Goal: Understand site structure: Understand site structure

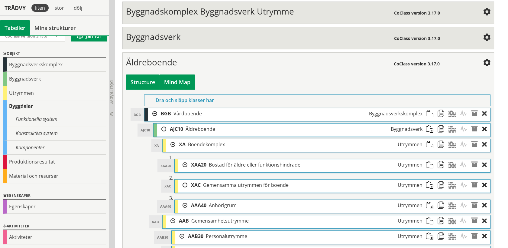
scroll to position [210, 0]
click at [179, 83] on div "Mind Map" at bounding box center [177, 81] width 35 height 15
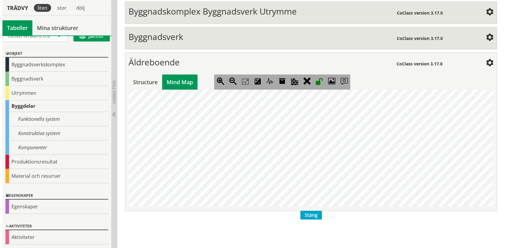
scroll to position [0, 230]
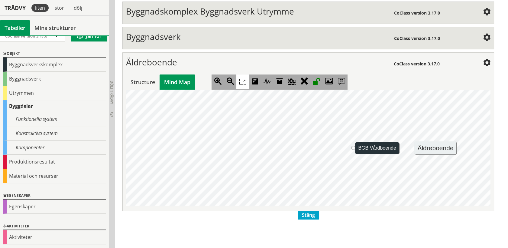
click at [243, 79] on icon at bounding box center [242, 81] width 12 height 15
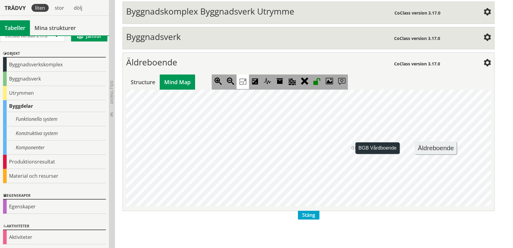
scroll to position [0, 86]
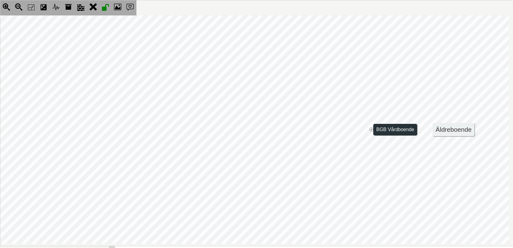
click at [369, 126] on jmnodes "Äldreboende + BGB Vårdboende - AJC10 Äldreboende - XAC30 Utrymmen för vistelse …" at bounding box center [211, 129] width 595 height 228
click at [370, 129] on jmexpander "+" at bounding box center [371, 129] width 4 height 4
click at [303, 129] on jmexpander "+" at bounding box center [302, 129] width 4 height 4
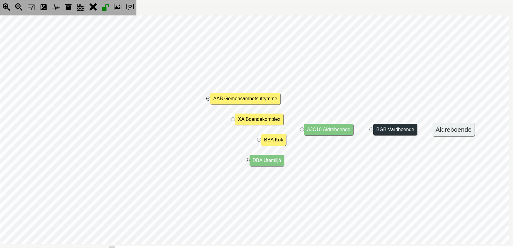
click at [207, 97] on jmexpander "+" at bounding box center [208, 98] width 4 height 4
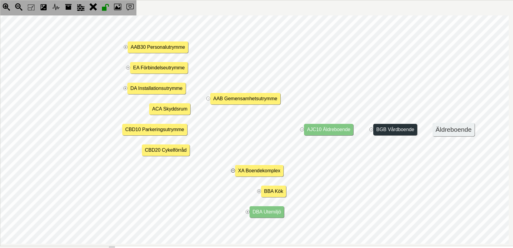
click at [232, 170] on jmexpander "+" at bounding box center [233, 170] width 4 height 4
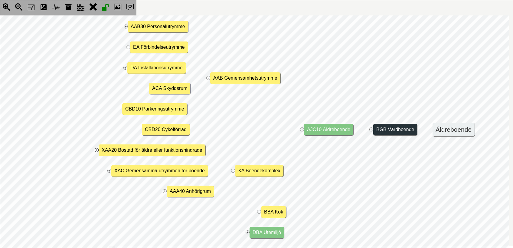
click at [97, 150] on jmexpander "+" at bounding box center [97, 150] width 4 height 4
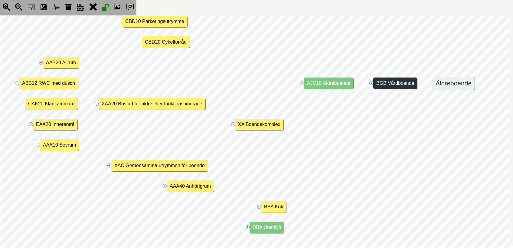
scroll to position [102, 86]
click at [109, 163] on jmexpander "+" at bounding box center [109, 165] width 4 height 4
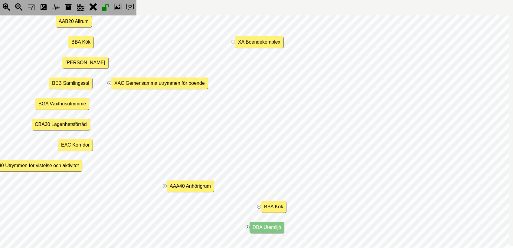
scroll to position [266, 86]
click at [164, 184] on jmexpander "+" at bounding box center [165, 186] width 4 height 4
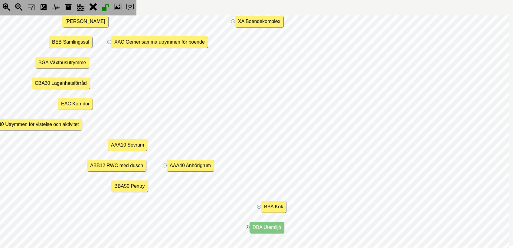
scroll to position [307, 86]
click at [259, 204] on jmexpander "+" at bounding box center [259, 206] width 4 height 4
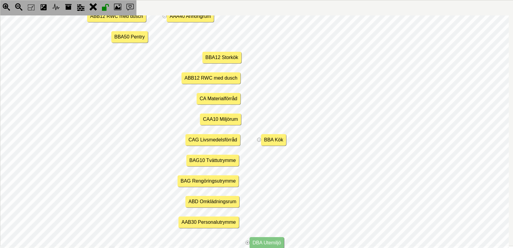
scroll to position [472, 86]
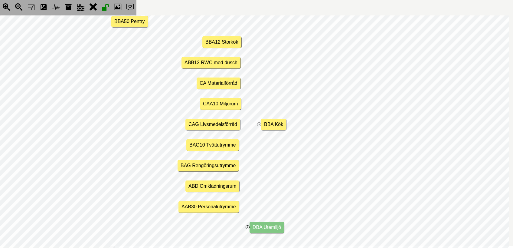
click at [247, 225] on jmexpander "+" at bounding box center [248, 227] width 4 height 4
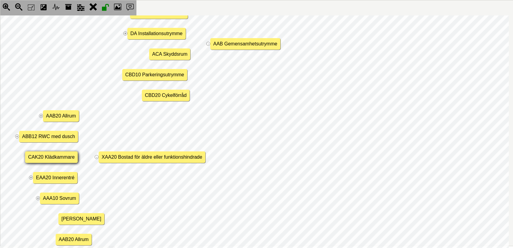
scroll to position [44, 86]
click at [16, 135] on jmexpander "+" at bounding box center [17, 137] width 4 height 4
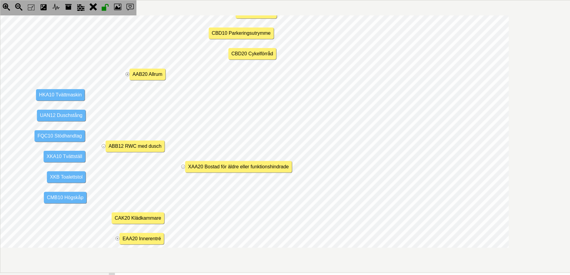
scroll to position [0, 0]
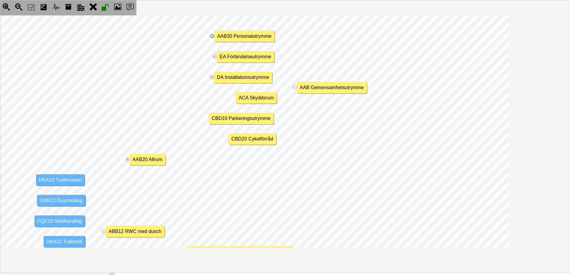
click at [211, 36] on jmexpander "+" at bounding box center [212, 36] width 4 height 4
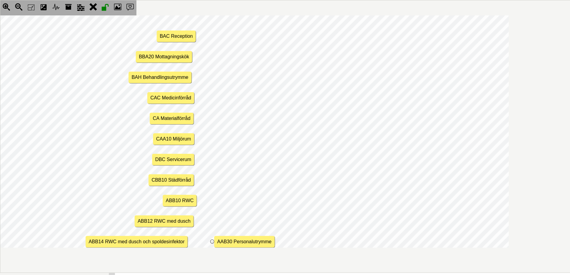
scroll to position [206, 0]
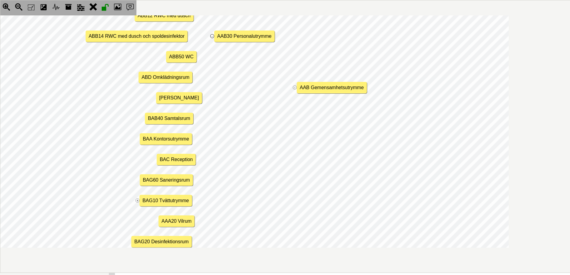
click at [211, 36] on jmexpander "-" at bounding box center [212, 36] width 4 height 4
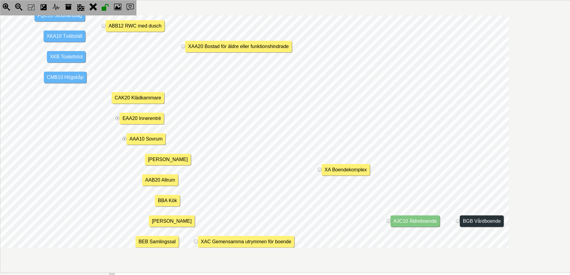
scroll to position [0, 0]
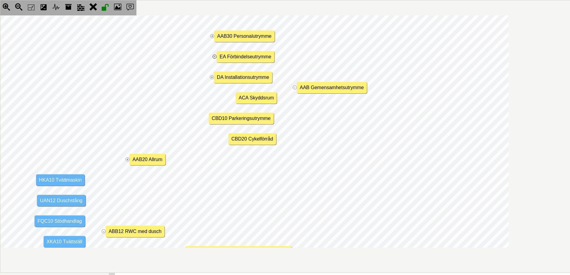
click at [213, 55] on jmexpander "+" at bounding box center [215, 57] width 4 height 4
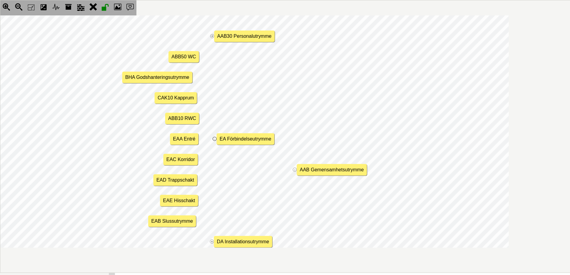
scroll to position [82, 0]
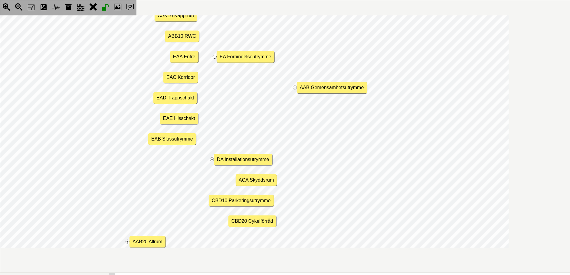
click at [213, 55] on jmexpander "-" at bounding box center [215, 57] width 4 height 4
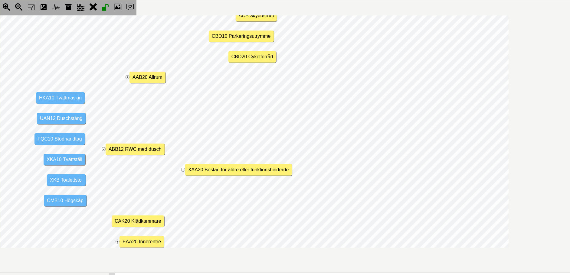
scroll to position [0, 0]
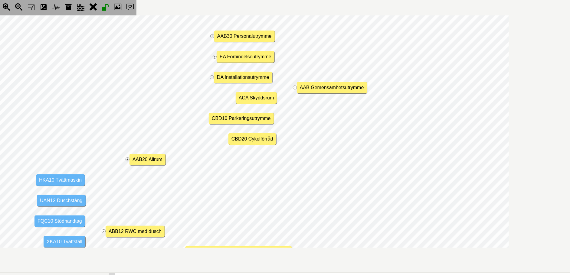
click at [212, 35] on jmexpander "+" at bounding box center [212, 36] width 4 height 4
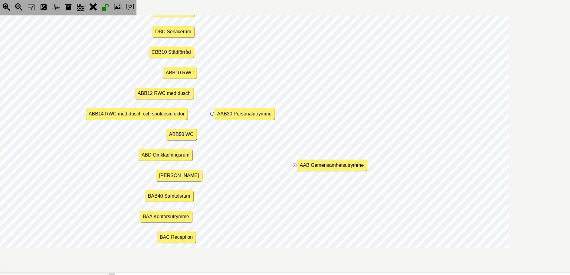
scroll to position [128, 0]
click at [213, 113] on jmexpander "-" at bounding box center [212, 114] width 4 height 4
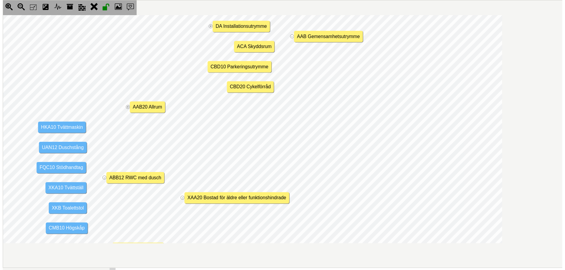
scroll to position [0, 0]
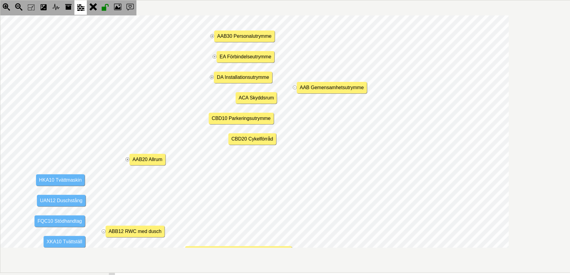
click at [80, 8] on icon at bounding box center [80, 7] width 12 height 15
click at [58, 181] on jmnode "HKA10 Tvättmaskin" at bounding box center [60, 179] width 49 height 11
click at [78, 3] on icon at bounding box center [80, 7] width 12 height 15
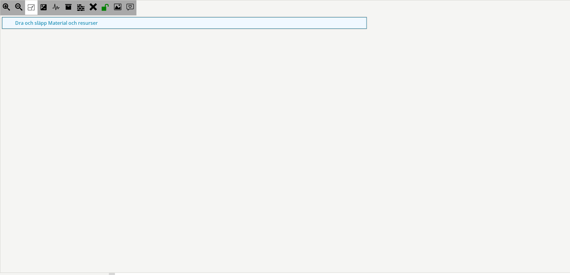
click at [33, 4] on icon at bounding box center [31, 7] width 12 height 15
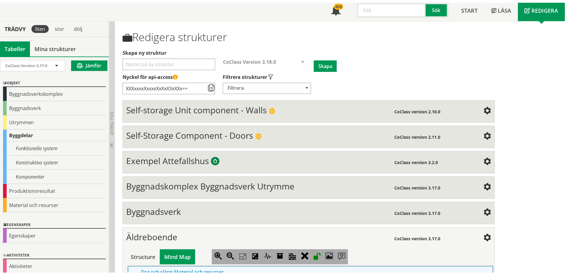
scroll to position [58, 0]
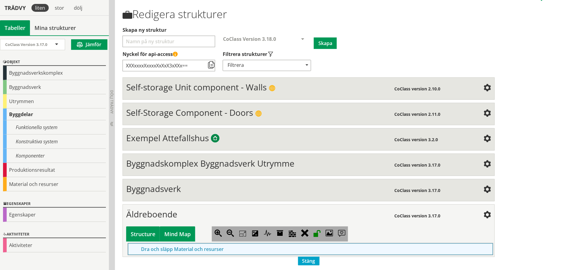
click at [149, 233] on div "Structure" at bounding box center [143, 233] width 34 height 15
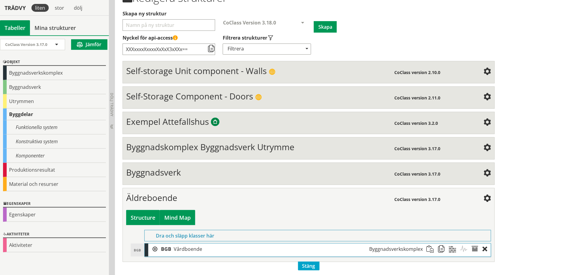
scroll to position [75, 0]
click at [155, 246] on div at bounding box center [152, 248] width 9 height 11
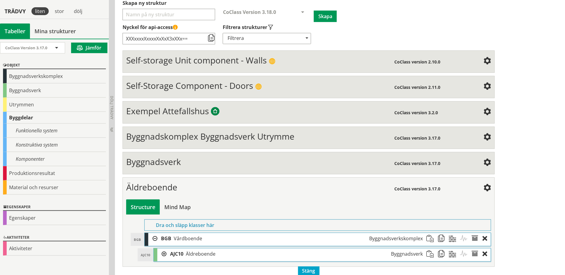
scroll to position [90, 0]
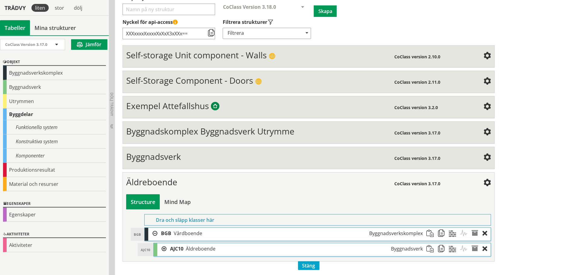
click at [165, 247] on div at bounding box center [161, 248] width 9 height 11
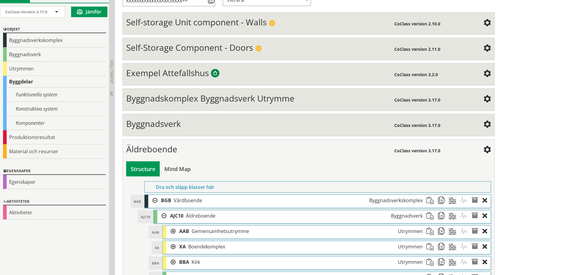
scroll to position [153, 0]
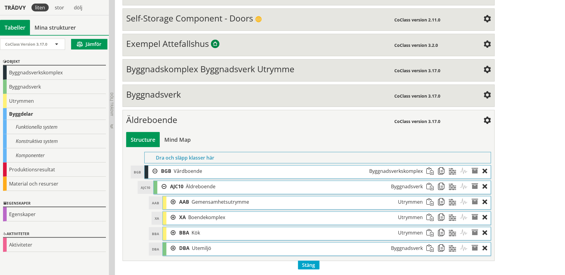
click at [174, 200] on div at bounding box center [170, 202] width 9 height 11
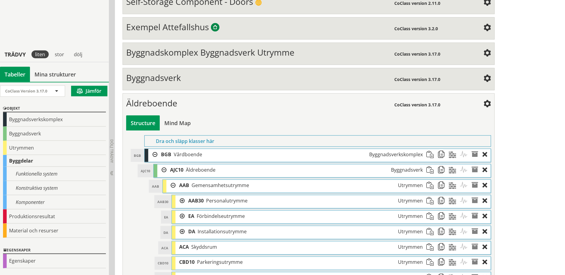
scroll to position [246, 0]
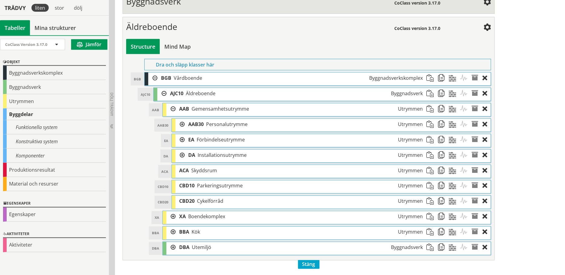
click at [173, 216] on div at bounding box center [170, 216] width 9 height 11
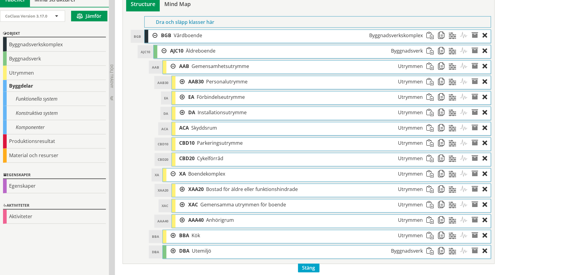
scroll to position [293, 0]
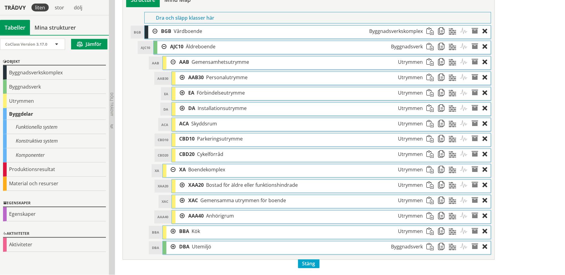
click at [172, 168] on div at bounding box center [170, 170] width 9 height 11
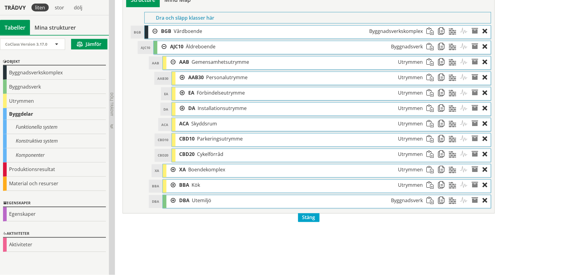
click at [173, 62] on div at bounding box center [170, 62] width 9 height 11
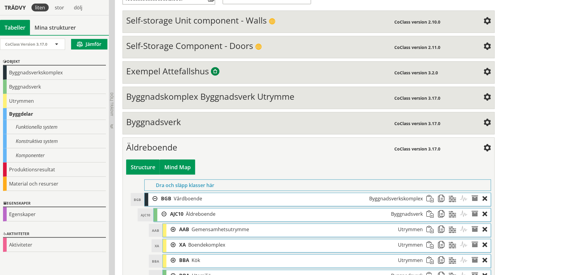
click at [181, 168] on div "Mind Map" at bounding box center [177, 167] width 35 height 15
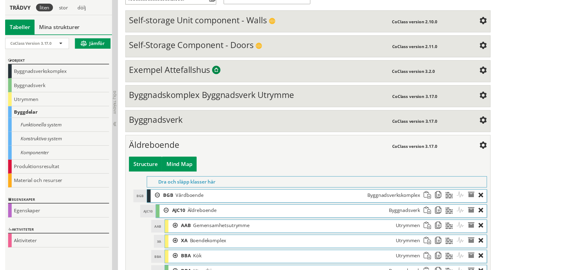
scroll to position [125, 0]
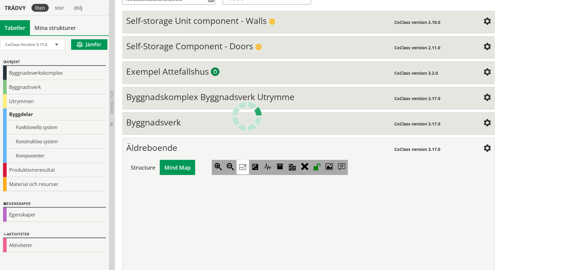
click at [245, 165] on icon at bounding box center [242, 167] width 12 height 15
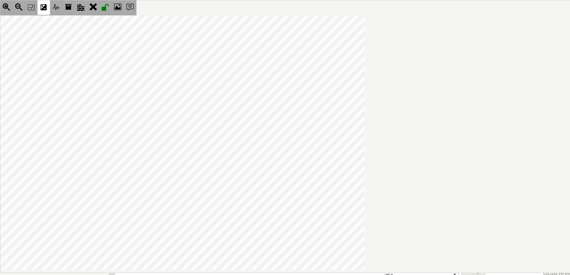
scroll to position [0, 35]
click at [42, 7] on icon at bounding box center [43, 7] width 12 height 15
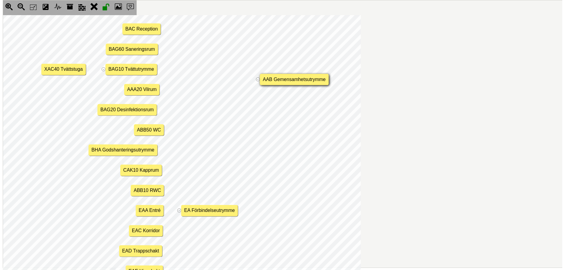
scroll to position [336, 35]
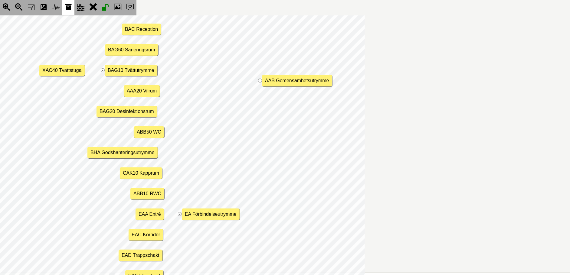
click at [68, 7] on icon at bounding box center [68, 7] width 12 height 15
click at [308, 82] on jmnode "AAB Gemensamhetsutrymme" at bounding box center [297, 80] width 70 height 11
click at [64, 2] on icon at bounding box center [68, 7] width 12 height 15
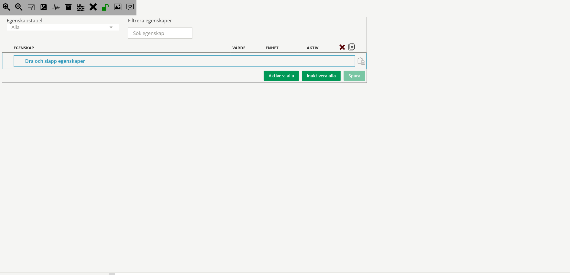
click at [342, 46] on span at bounding box center [343, 47] width 8 height 5
drag, startPoint x: 54, startPoint y: 21, endPoint x: 70, endPoint y: 22, distance: 15.5
click at [62, 21] on div "Egenskapstabell" at bounding box center [63, 20] width 112 height 7
click at [164, 17] on div "Filtrera egenskaper" at bounding box center [184, 20] width 112 height 7
click at [95, 18] on div "Egenskapstabell" at bounding box center [63, 20] width 112 height 7
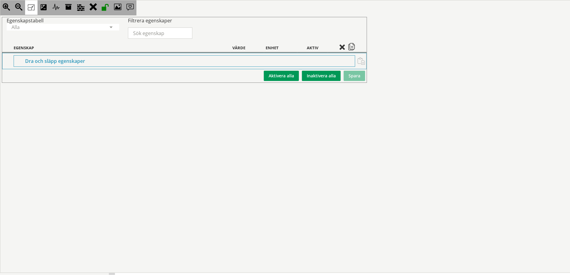
click at [32, 6] on icon at bounding box center [31, 7] width 12 height 15
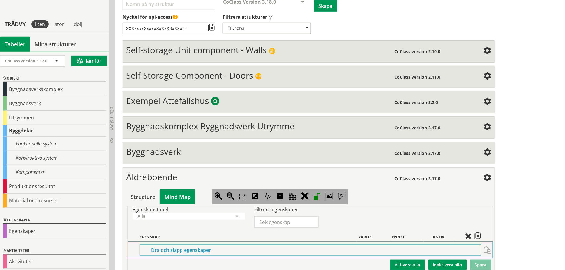
scroll to position [112, 0]
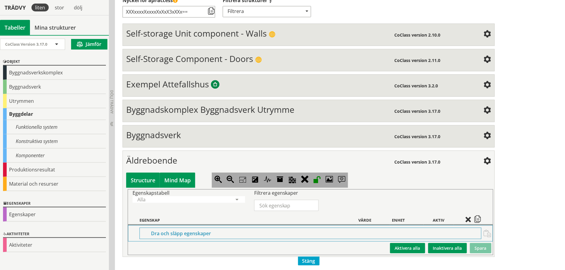
click at [147, 178] on div "Structure" at bounding box center [143, 180] width 34 height 15
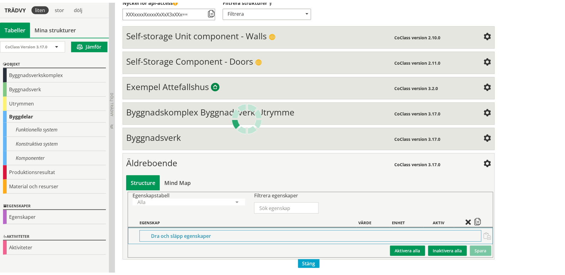
scroll to position [75, 0]
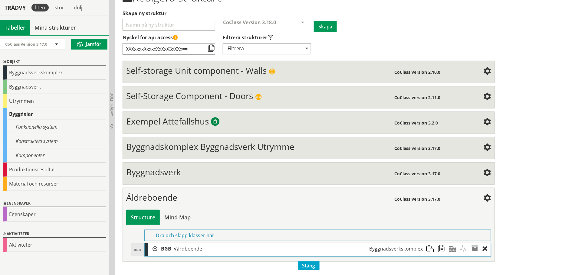
click at [155, 245] on div at bounding box center [152, 248] width 9 height 11
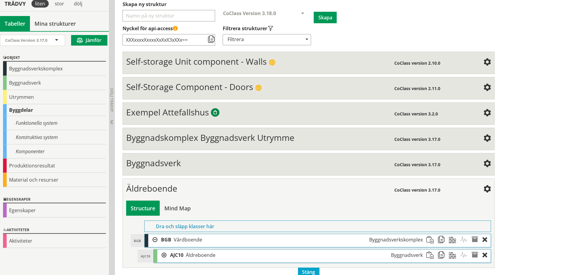
scroll to position [90, 0]
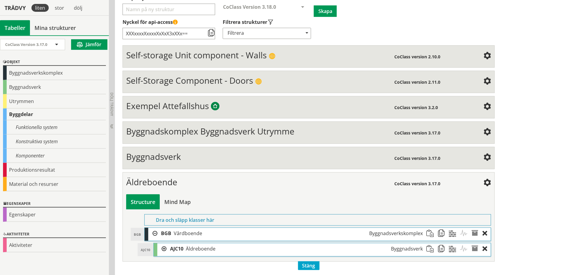
click at [162, 246] on div at bounding box center [161, 248] width 9 height 11
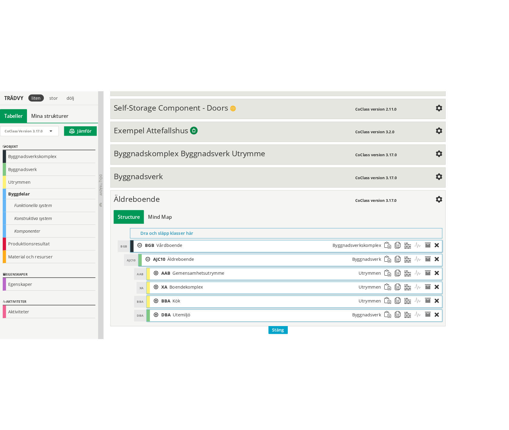
scroll to position [0, 0]
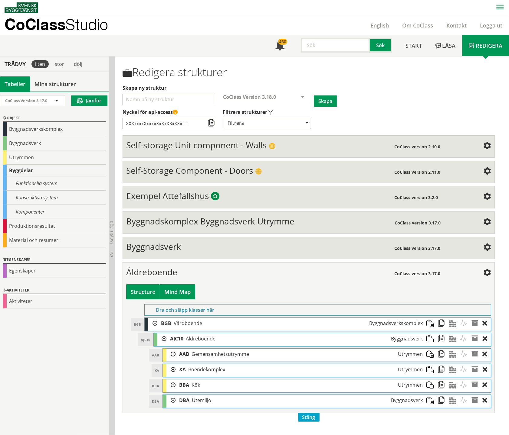
click at [174, 247] on div "Mind Map" at bounding box center [177, 292] width 35 height 15
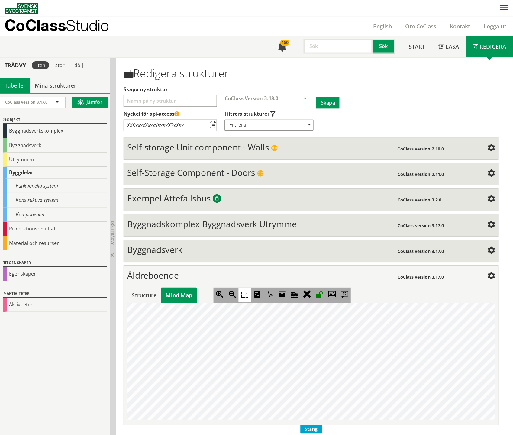
scroll to position [291, 235]
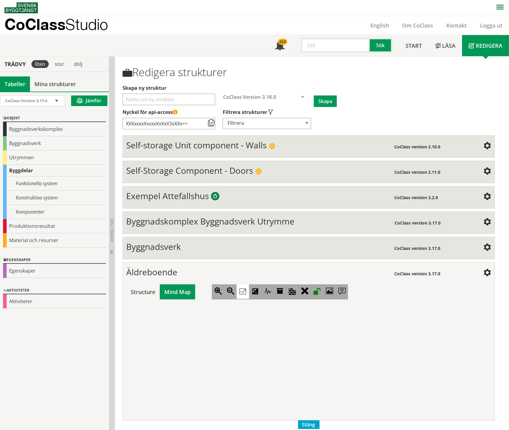
click at [237, 247] on icon at bounding box center [242, 292] width 12 height 15
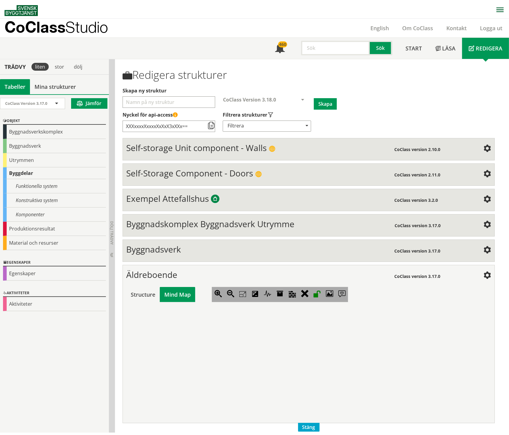
scroll to position [0, 86]
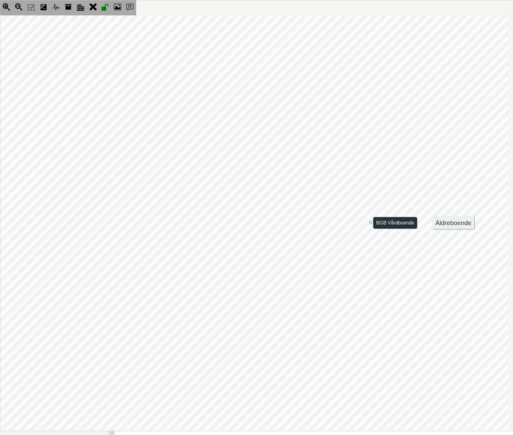
click at [336, 145] on jmnodes "Äldreboende + BGB Vårdboende - AJC10 Äldreboende - XAC30 Utrymmen för vistelse …" at bounding box center [211, 222] width 595 height 415
click at [37, 5] on icon at bounding box center [43, 7] width 12 height 15
click at [33, 5] on icon at bounding box center [31, 7] width 12 height 15
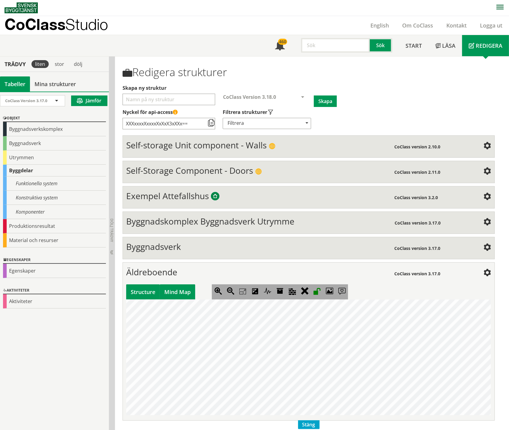
click at [158, 247] on div "Structure" at bounding box center [143, 292] width 34 height 15
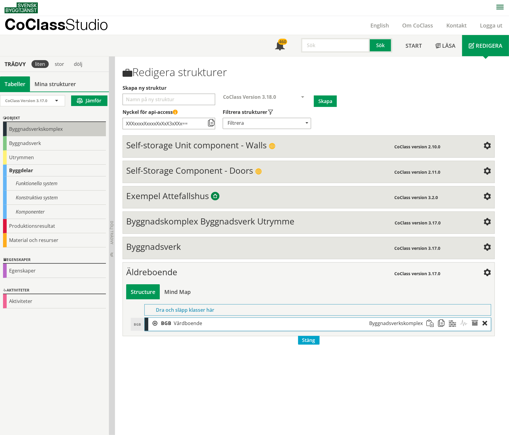
click at [40, 129] on div "Byggnadsverkskomplex" at bounding box center [54, 129] width 103 height 14
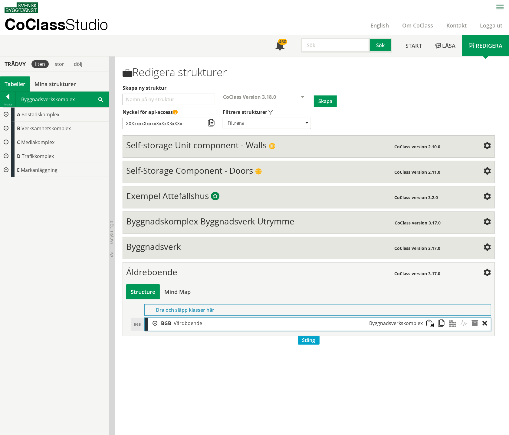
click at [4, 126] on div at bounding box center [5, 129] width 11 height 14
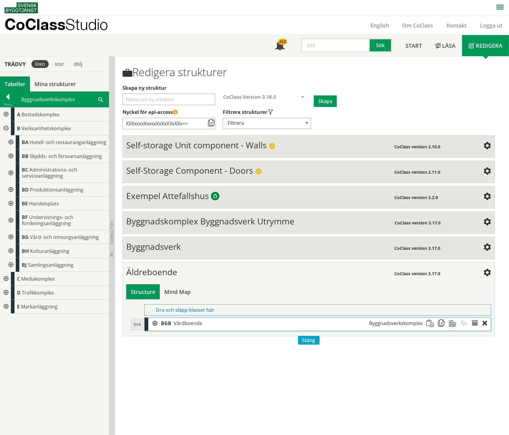
click at [11, 236] on div at bounding box center [10, 237] width 11 height 14
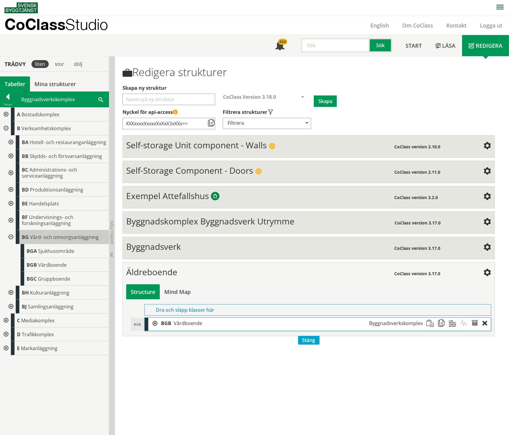
click at [38, 236] on span "Vård- och omsorgsanläggning" at bounding box center [64, 237] width 69 height 7
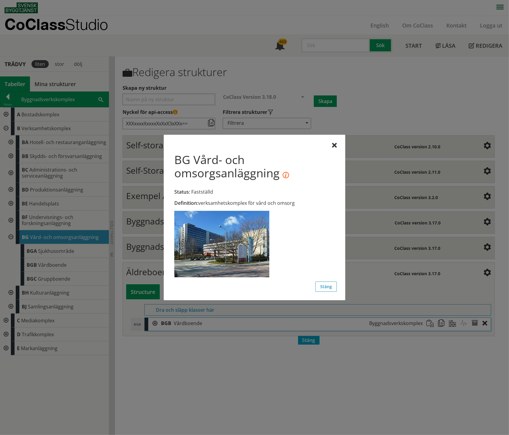
click at [334, 142] on div "BG Vård- och omsorgsanläggning Status: Fastställd Definition: verksamhetskomple…" at bounding box center [254, 218] width 181 height 166
click at [328, 247] on button "Stäng" at bounding box center [325, 287] width 21 height 10
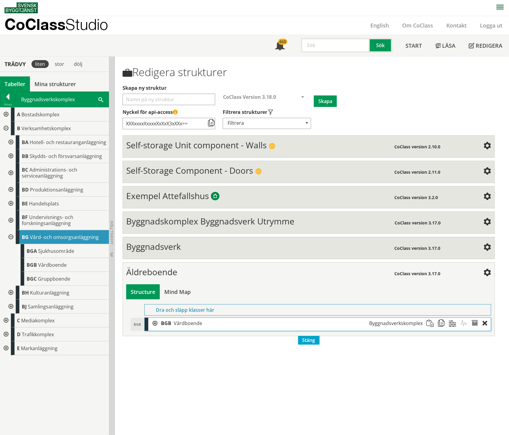
click at [306, 247] on div "Äldreboende CoClass version 3.17.0 Structure Mind Map Dra och släpp klasser här…" at bounding box center [308, 299] width 372 height 74
click at [306, 247] on span "Stäng" at bounding box center [308, 340] width 21 height 9
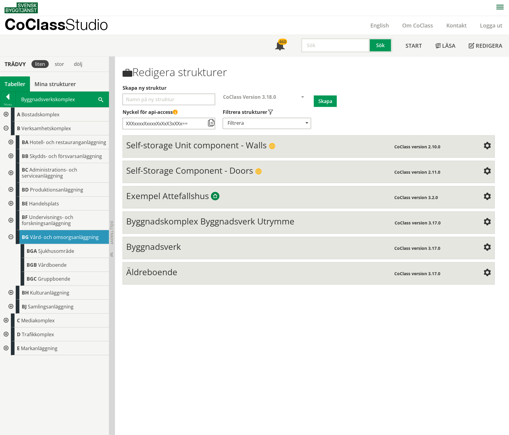
click at [196, 247] on div "Äldreboende" at bounding box center [260, 273] width 268 height 12
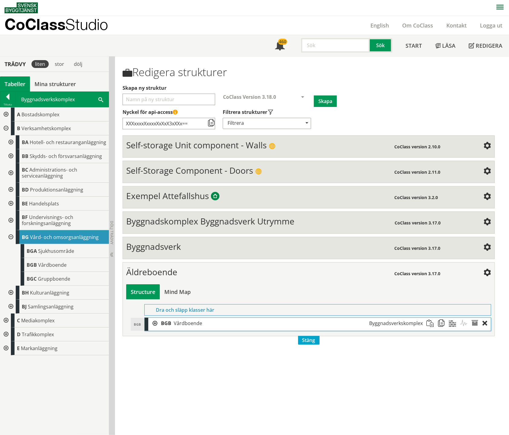
click at [152, 247] on div at bounding box center [152, 323] width 9 height 11
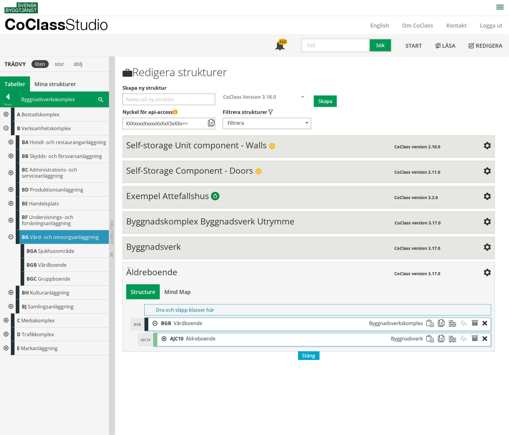
click at [161, 247] on div at bounding box center [161, 339] width 9 height 11
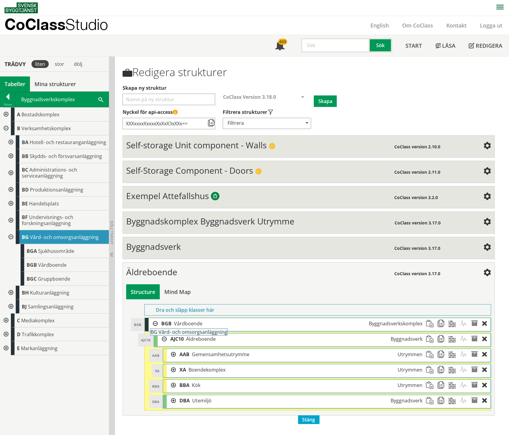
drag, startPoint x: 53, startPoint y: 235, endPoint x: 198, endPoint y: 334, distance: 175.5
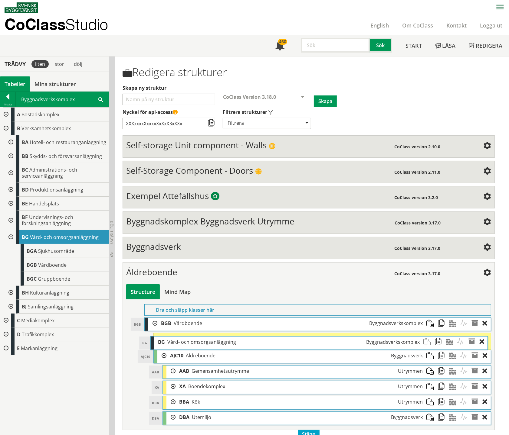
drag, startPoint x: 195, startPoint y: 398, endPoint x: 189, endPoint y: 346, distance: 52.1
click at [189, 247] on span "Vård- och omsorgsanläggning" at bounding box center [201, 342] width 69 height 7
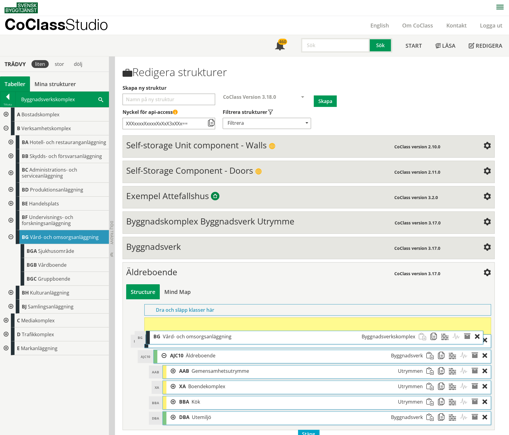
drag, startPoint x: 197, startPoint y: 339, endPoint x: 190, endPoint y: 337, distance: 7.9
click at [190, 247] on span "Vård- och omsorgsanläggning" at bounding box center [197, 337] width 69 height 7
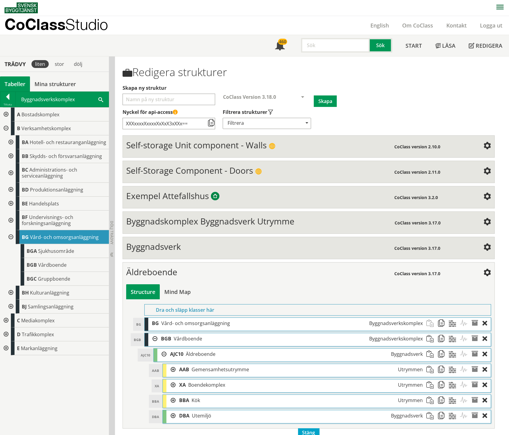
click at [154, 247] on div at bounding box center [152, 339] width 9 height 11
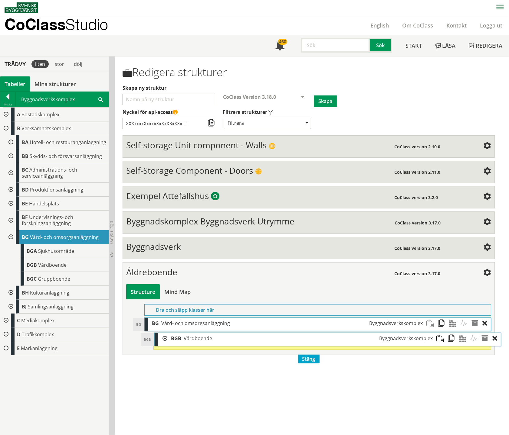
drag, startPoint x: 167, startPoint y: 337, endPoint x: 177, endPoint y: 337, distance: 10.0
click at [177, 247] on span "BGB" at bounding box center [176, 338] width 10 height 7
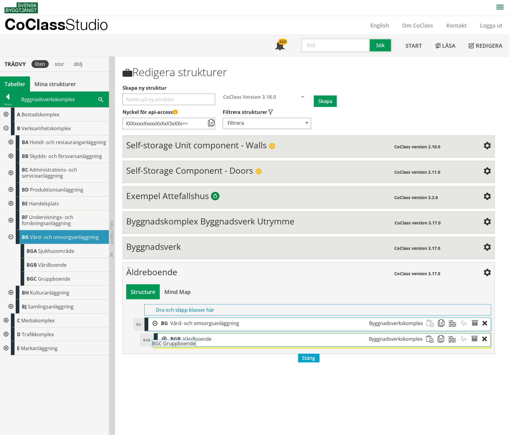
drag, startPoint x: 40, startPoint y: 276, endPoint x: 182, endPoint y: 344, distance: 157.4
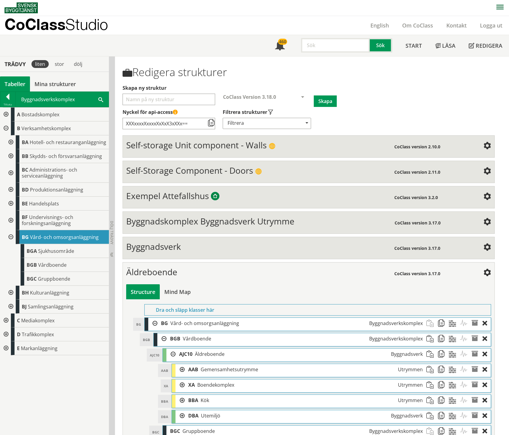
click at [172, 247] on div at bounding box center [170, 354] width 9 height 11
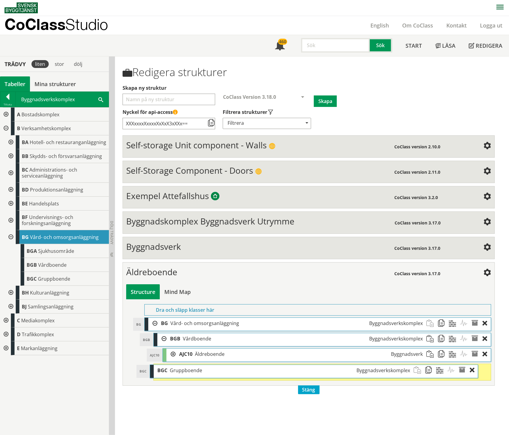
drag, startPoint x: 187, startPoint y: 368, endPoint x: 174, endPoint y: 369, distance: 12.7
click at [174, 247] on span "Gruppboende" at bounding box center [186, 370] width 32 height 7
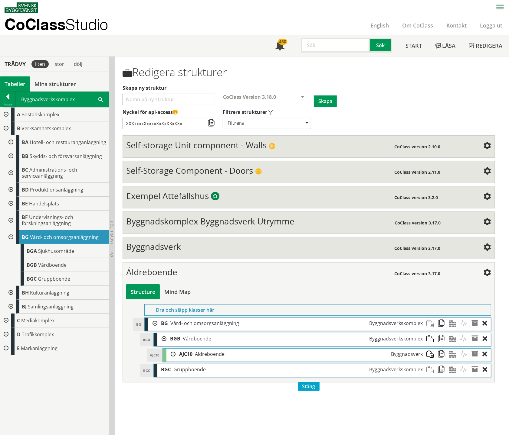
click at [171, 247] on div at bounding box center [170, 354] width 9 height 11
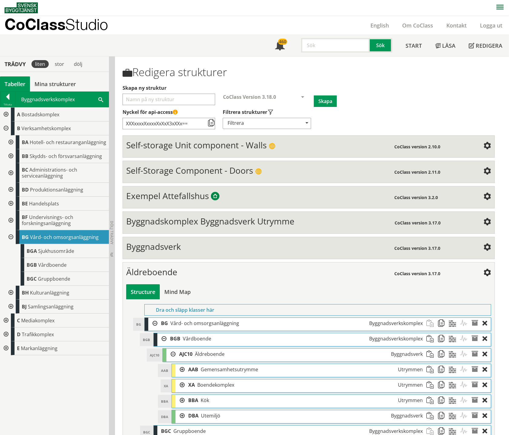
click at [171, 247] on div at bounding box center [170, 354] width 9 height 11
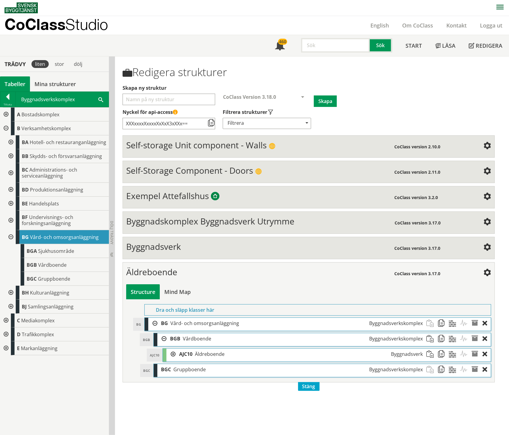
click at [169, 247] on div at bounding box center [170, 354] width 9 height 11
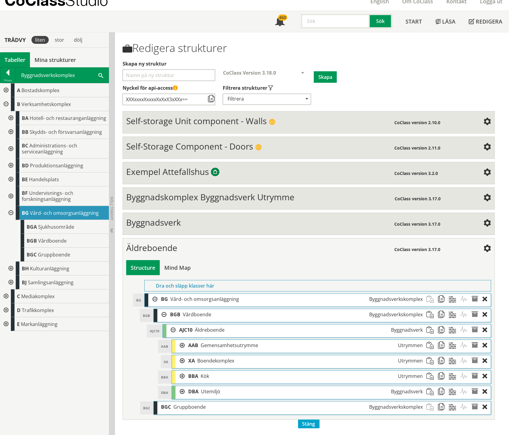
scroll to position [26, 0]
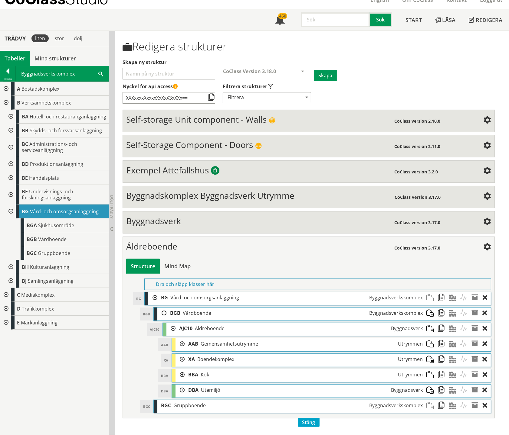
click at [489, 247] on span at bounding box center [487, 247] width 7 height 7
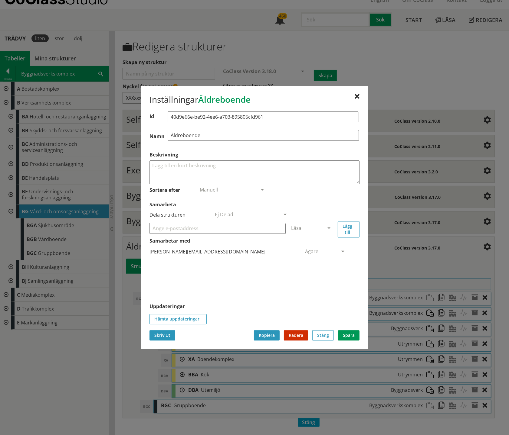
click at [168, 247] on button "Skriv Ut" at bounding box center [162, 336] width 26 height 10
click at [315, 247] on div at bounding box center [254, 328] width 210 height 6
click at [318, 247] on button "Stäng" at bounding box center [322, 336] width 21 height 10
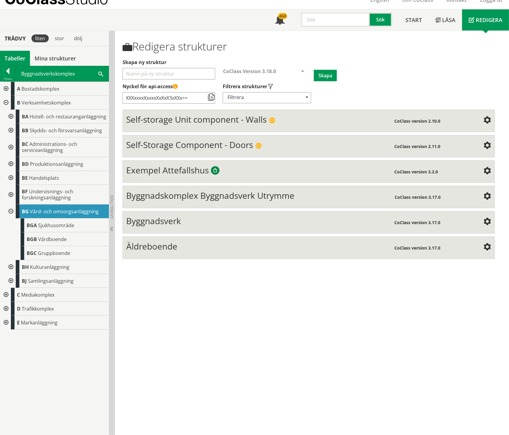
click at [162, 246] on span "Äldreboende" at bounding box center [151, 246] width 51 height 11
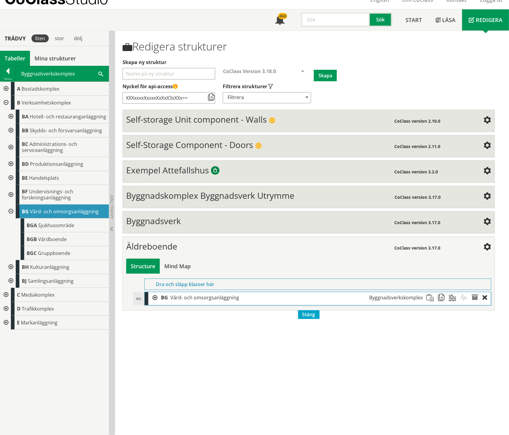
click at [155, 247] on div at bounding box center [152, 297] width 9 height 11
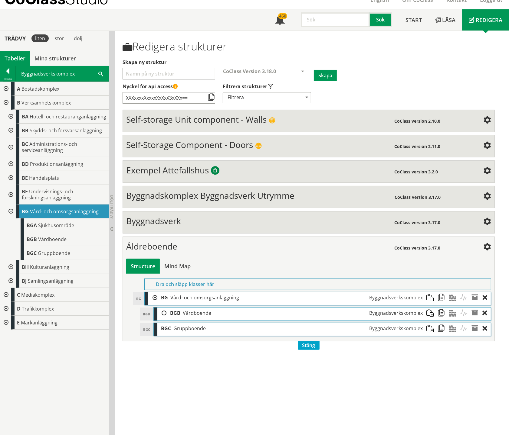
click at [168, 247] on div "BGB Vårdboende Byggnadsverkskomplex" at bounding box center [296, 313] width 260 height 11
click at [162, 247] on div at bounding box center [161, 313] width 9 height 11
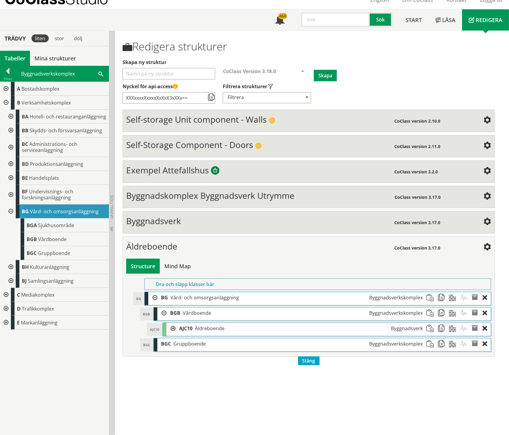
click at [170, 247] on div at bounding box center [170, 328] width 9 height 11
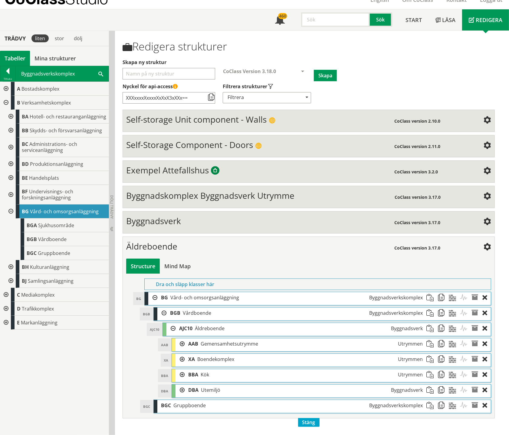
click at [180, 247] on div at bounding box center [179, 344] width 9 height 11
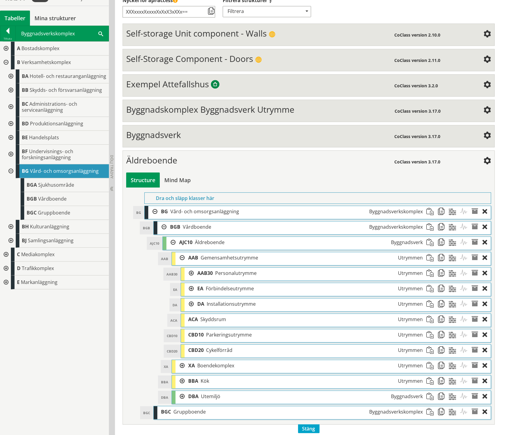
scroll to position [119, 0]
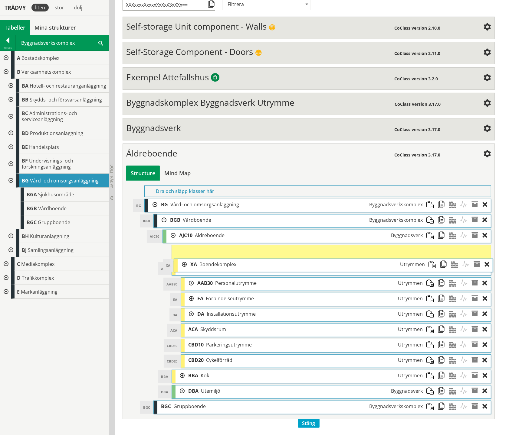
drag, startPoint x: 226, startPoint y: 360, endPoint x: 228, endPoint y: 265, distance: 95.3
click at [228, 247] on span "Boendekomplex" at bounding box center [217, 264] width 37 height 7
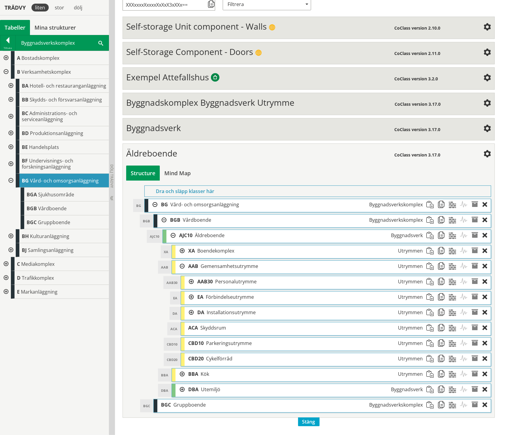
click at [183, 247] on div at bounding box center [179, 266] width 9 height 11
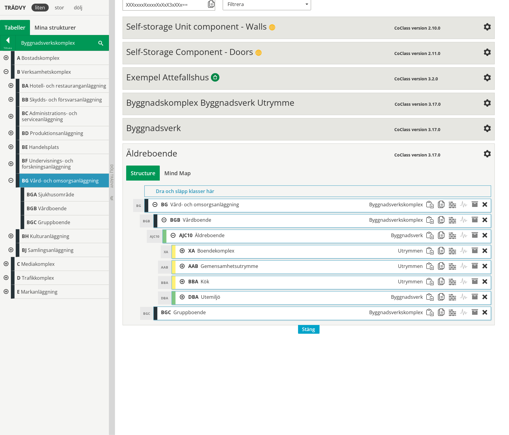
click at [180, 247] on div at bounding box center [179, 251] width 9 height 11
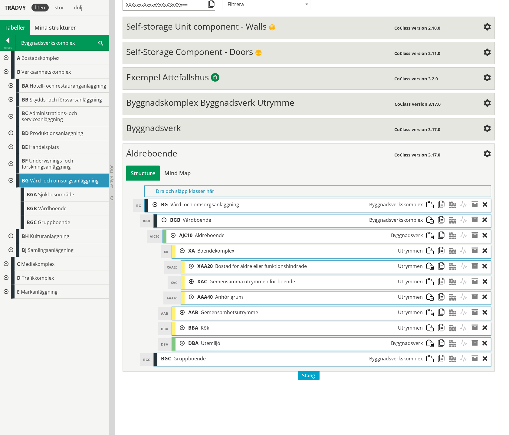
click at [181, 247] on div at bounding box center [179, 312] width 9 height 11
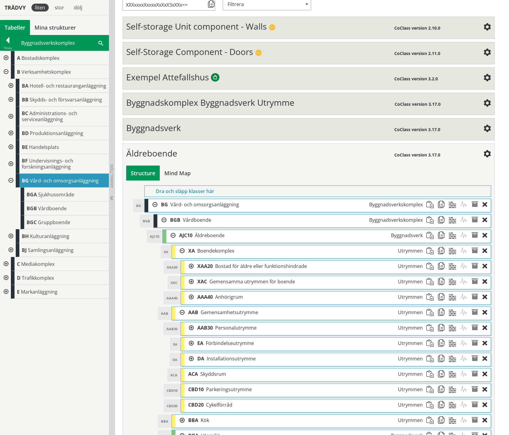
click at [189, 247] on div at bounding box center [188, 281] width 9 height 11
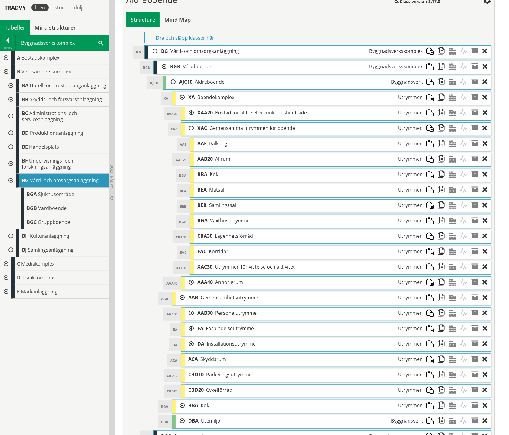
scroll to position [272, 0]
click at [190, 130] on div at bounding box center [188, 128] width 9 height 11
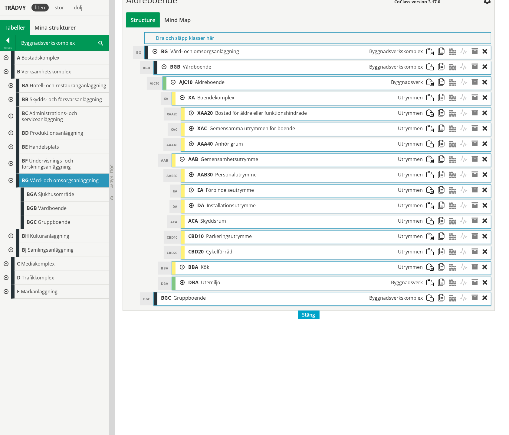
click at [190, 113] on div at bounding box center [188, 113] width 9 height 11
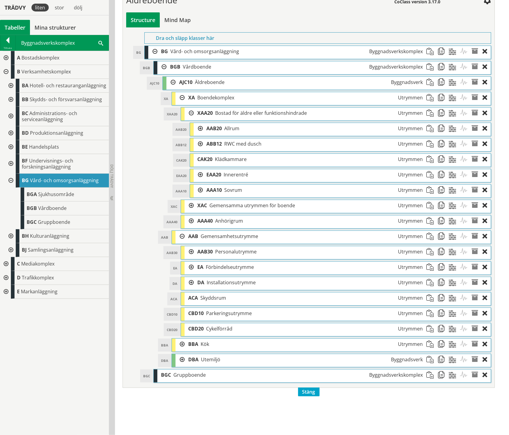
click at [200, 193] on div at bounding box center [198, 190] width 9 height 11
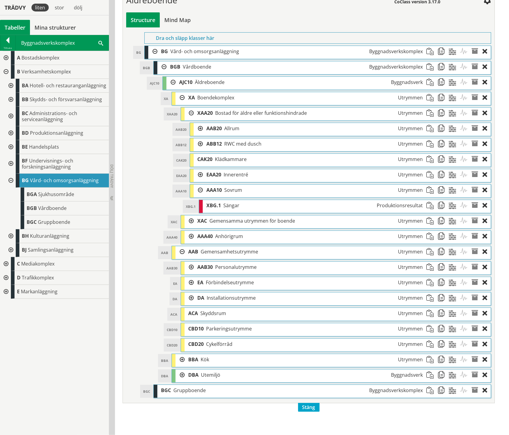
click at [200, 193] on div at bounding box center [198, 190] width 9 height 11
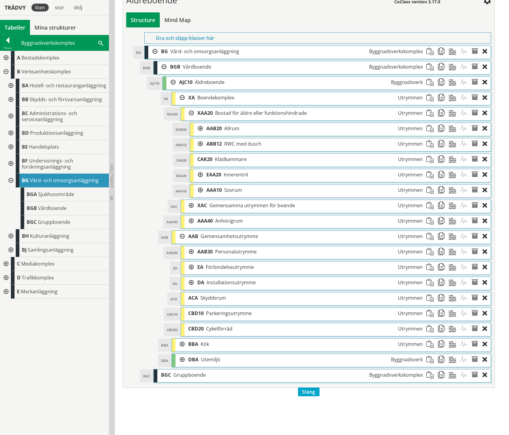
click at [199, 176] on div at bounding box center [198, 174] width 9 height 11
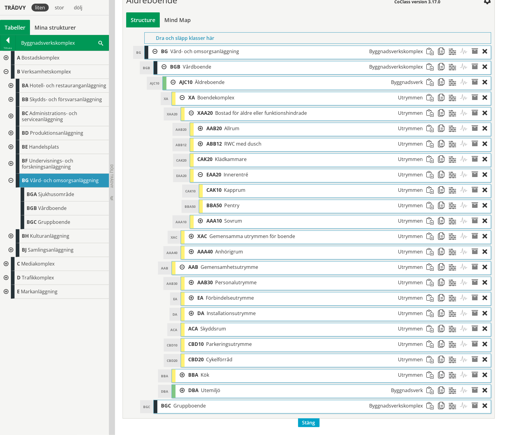
click at [199, 176] on div at bounding box center [198, 174] width 9 height 11
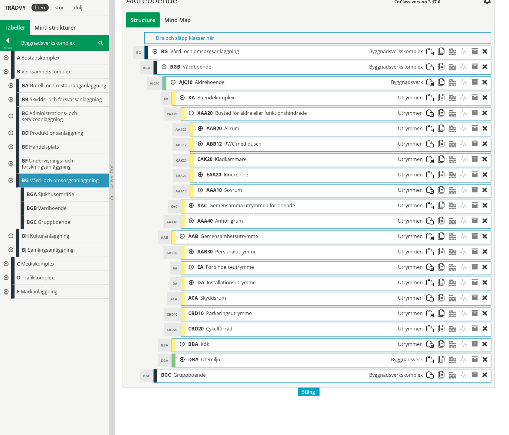
click at [198, 177] on div at bounding box center [198, 174] width 9 height 11
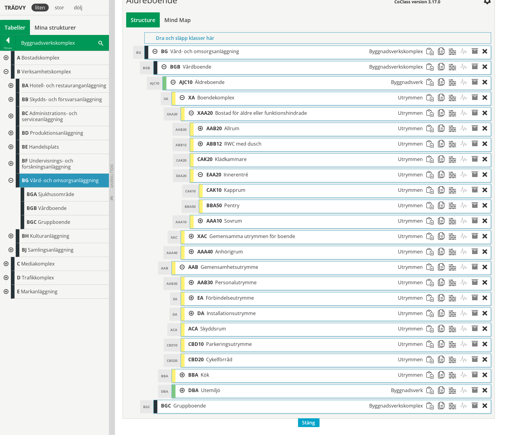
click at [200, 176] on div at bounding box center [198, 174] width 9 height 11
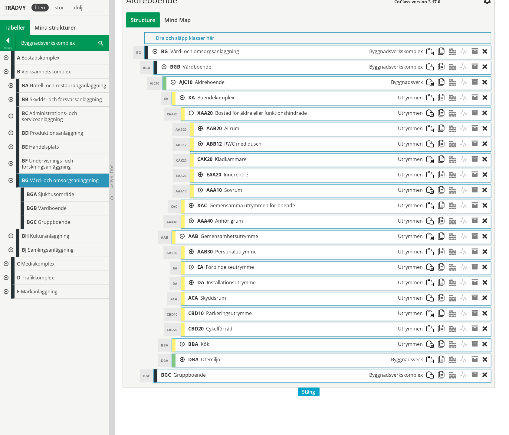
click at [192, 114] on div at bounding box center [188, 113] width 9 height 11
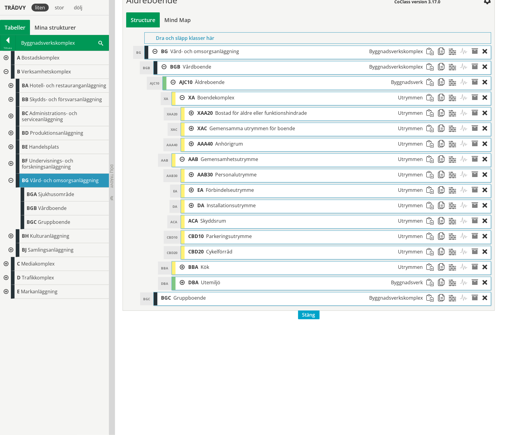
click at [192, 129] on div at bounding box center [188, 128] width 9 height 11
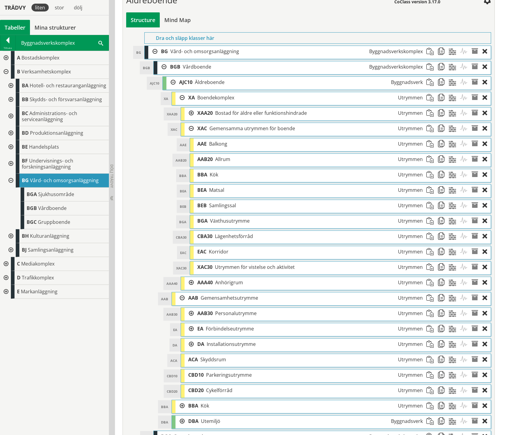
scroll to position [272, 0]
click at [191, 247] on div at bounding box center [188, 283] width 9 height 11
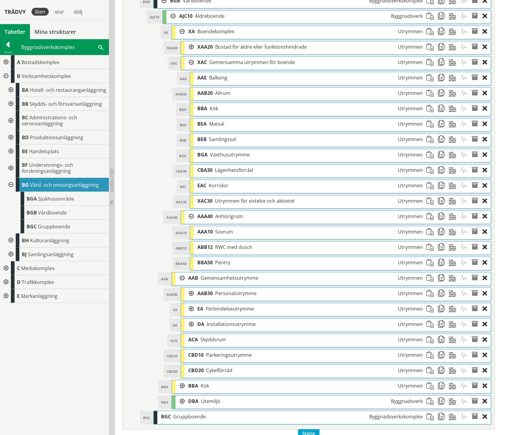
scroll to position [352, 0]
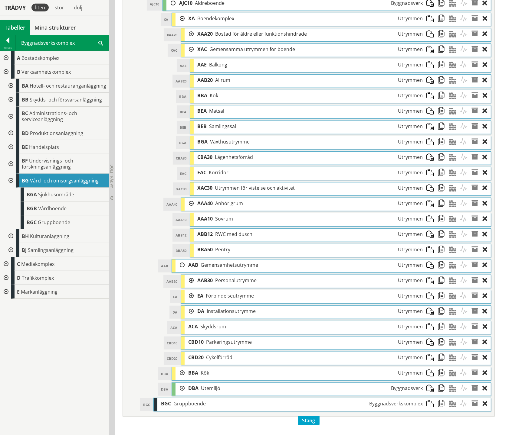
click at [191, 51] on div at bounding box center [188, 49] width 9 height 11
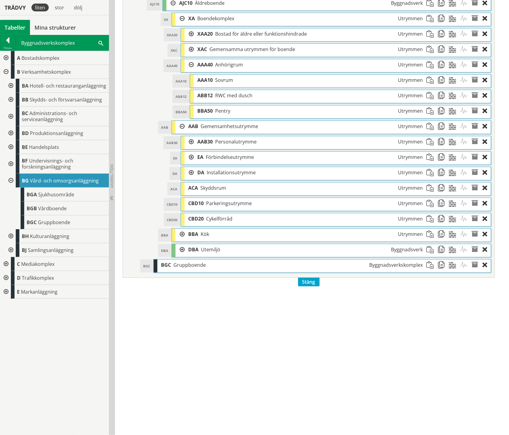
click at [189, 65] on div at bounding box center [188, 64] width 9 height 11
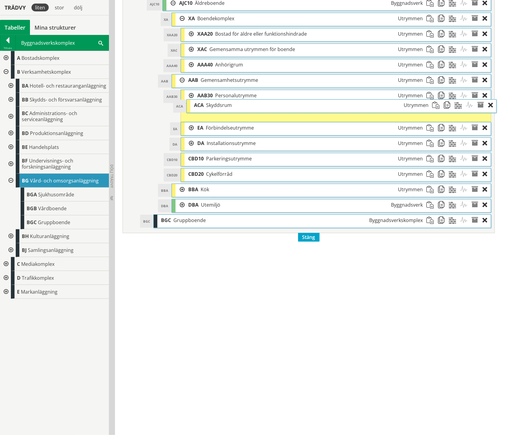
drag, startPoint x: 210, startPoint y: 147, endPoint x: 216, endPoint y: 110, distance: 37.3
click at [216, 109] on span "Skyddsrum" at bounding box center [219, 105] width 26 height 7
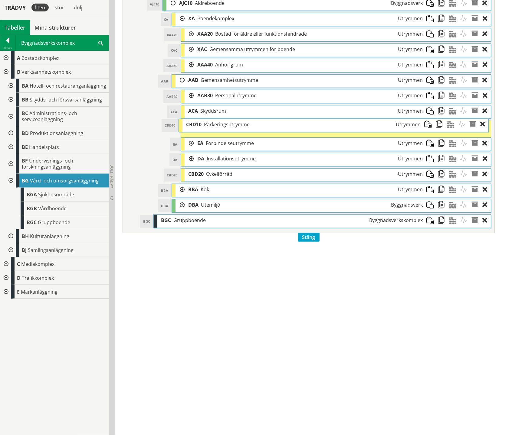
drag, startPoint x: 228, startPoint y: 157, endPoint x: 226, endPoint y: 124, distance: 33.3
click at [226, 124] on span "Parkeringsutrymme" at bounding box center [227, 124] width 46 height 7
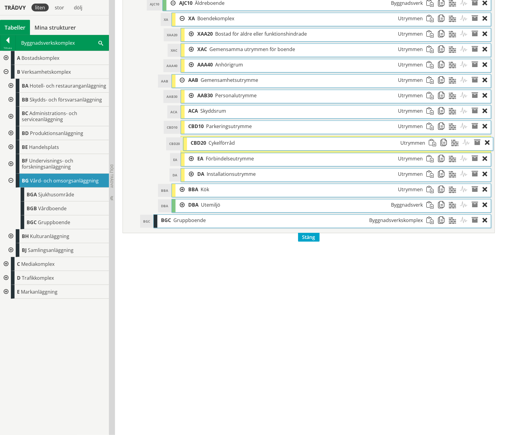
drag, startPoint x: 226, startPoint y: 174, endPoint x: 228, endPoint y: 144, distance: 30.3
click at [228, 144] on span "Cykelförråd" at bounding box center [221, 143] width 26 height 7
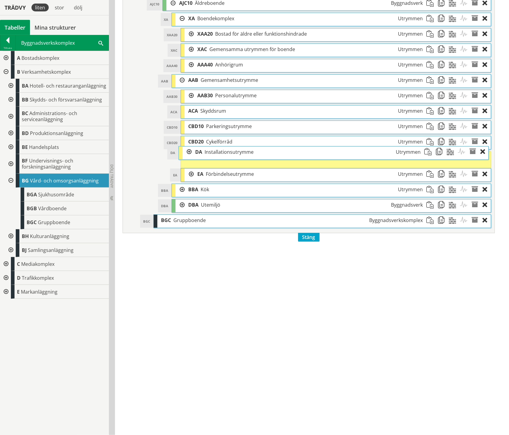
drag, startPoint x: 230, startPoint y: 174, endPoint x: 228, endPoint y: 153, distance: 21.3
click at [228, 153] on span "Installationsutrymme" at bounding box center [228, 152] width 49 height 7
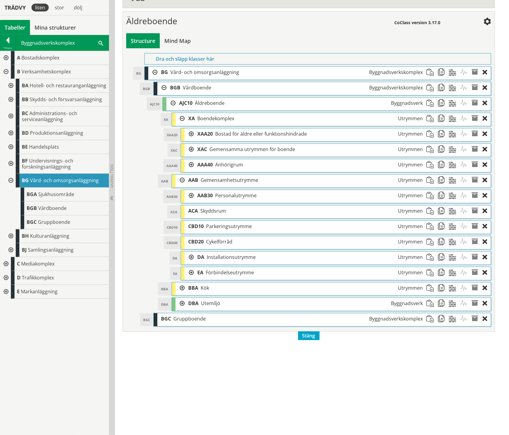
scroll to position [252, 0]
click at [192, 197] on div at bounding box center [188, 195] width 9 height 11
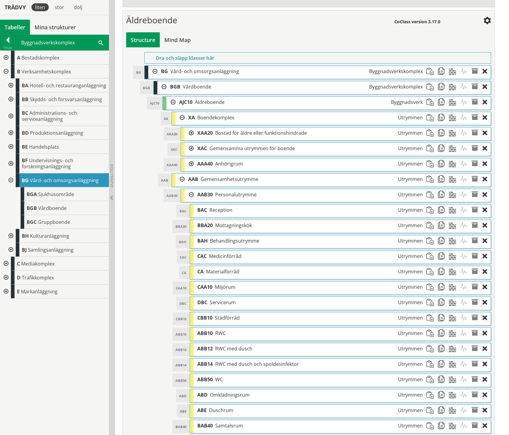
scroll to position [252, 0]
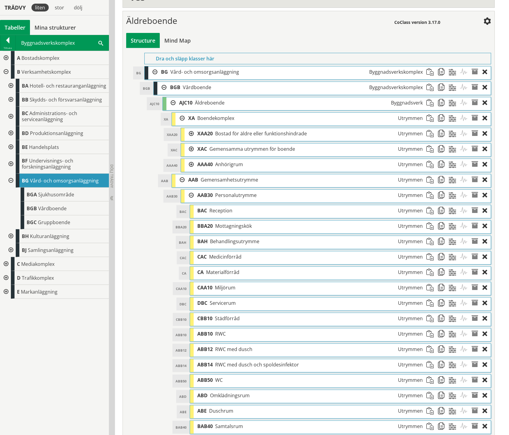
click at [190, 193] on div at bounding box center [188, 195] width 9 height 11
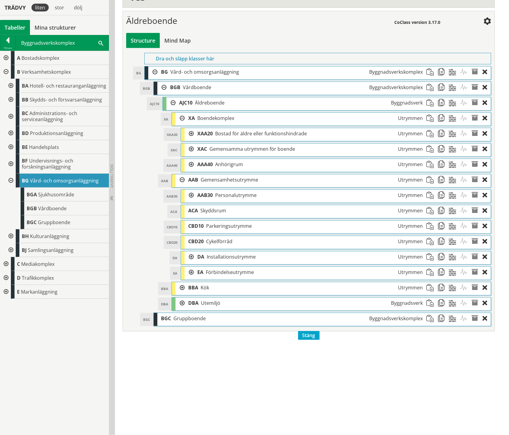
click at [191, 198] on div at bounding box center [188, 195] width 9 height 11
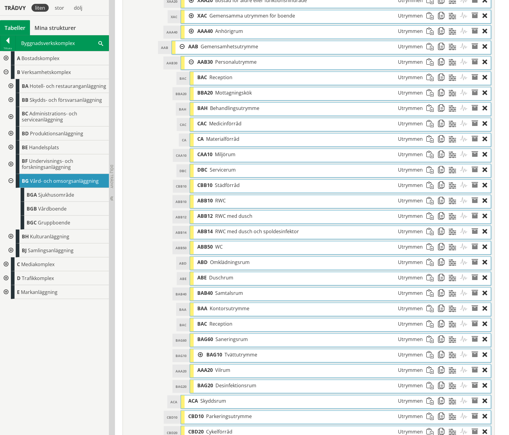
scroll to position [386, 0]
